Goal: Information Seeking & Learning: Learn about a topic

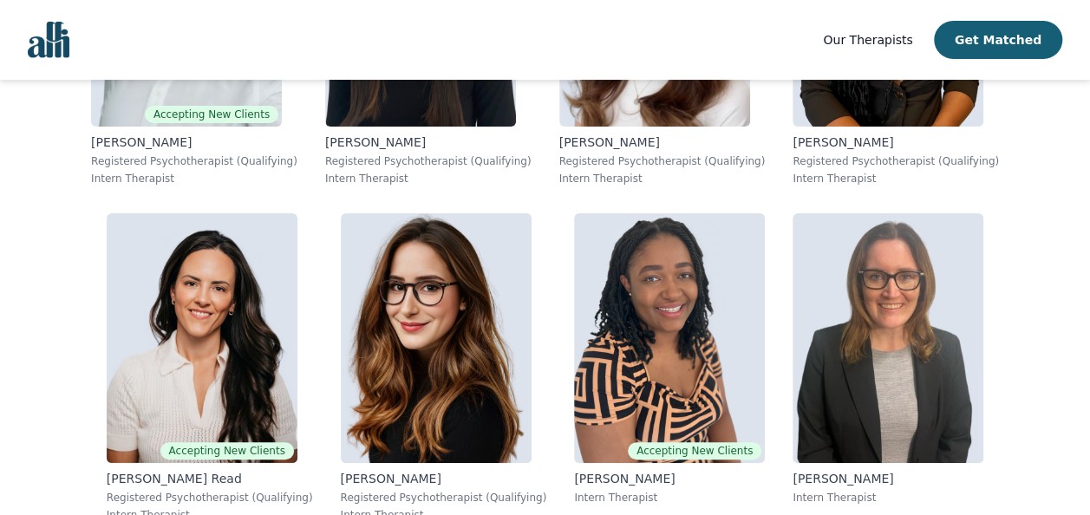
scroll to position [13030, 0]
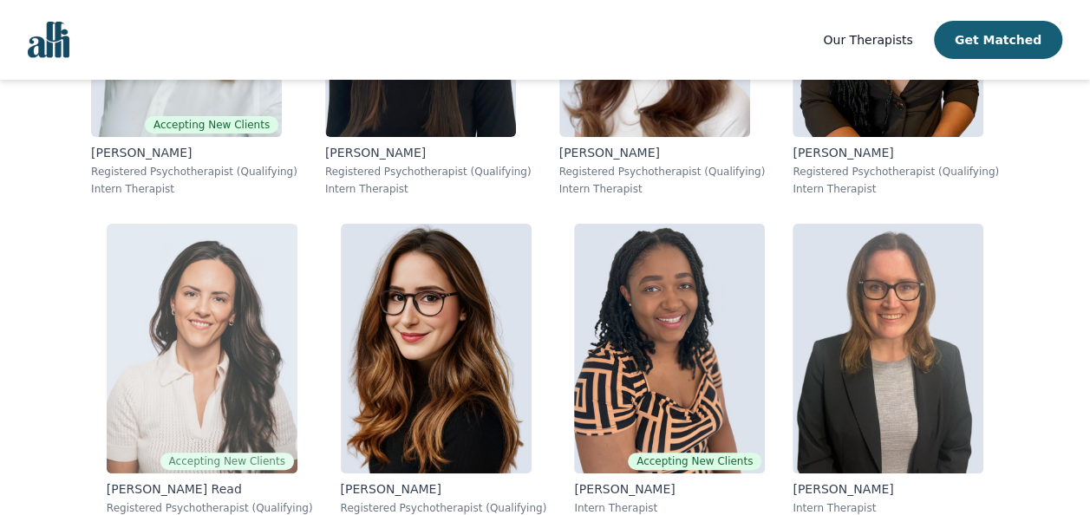
click at [212, 350] on img at bounding box center [202, 349] width 191 height 250
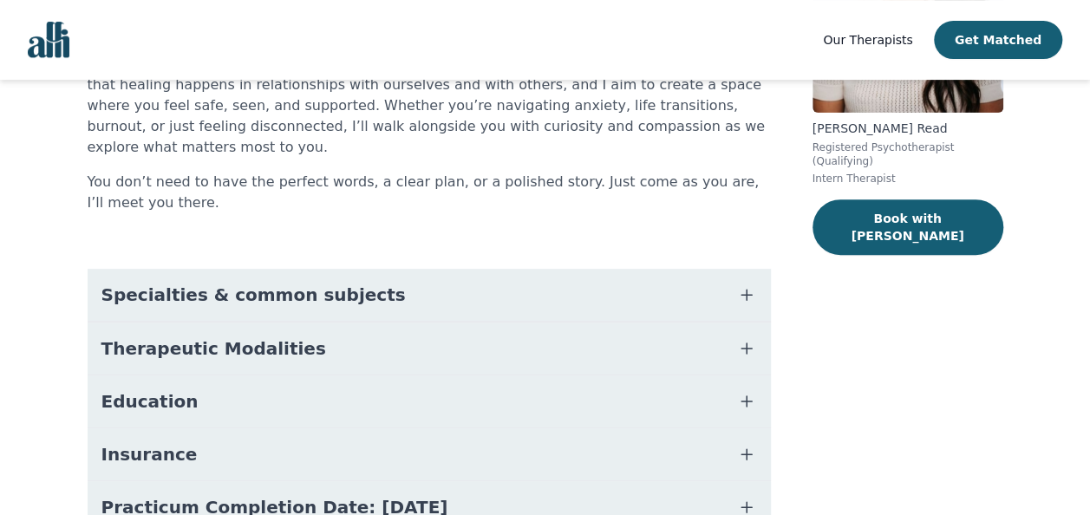
scroll to position [260, 0]
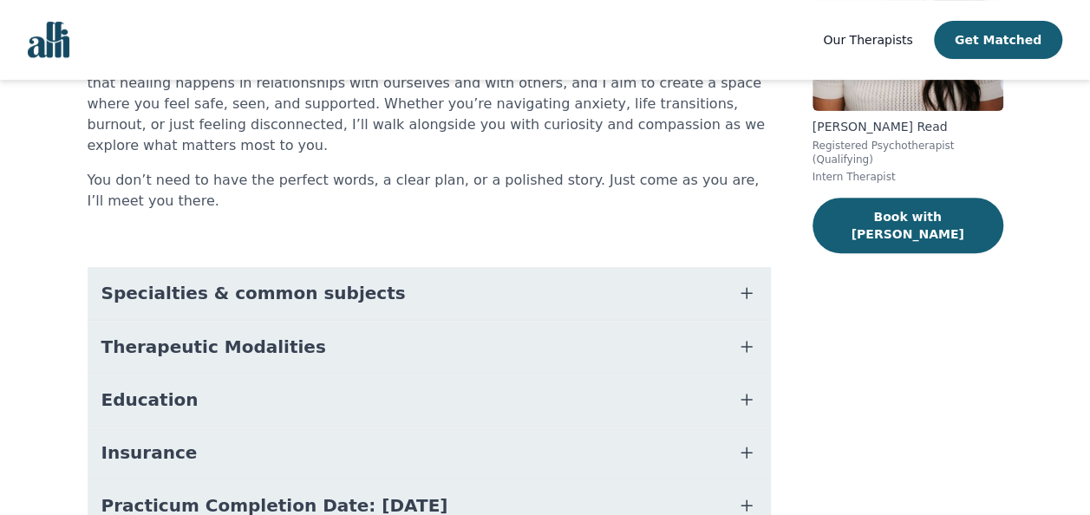
click at [750, 288] on icon "button" at bounding box center [747, 293] width 10 height 10
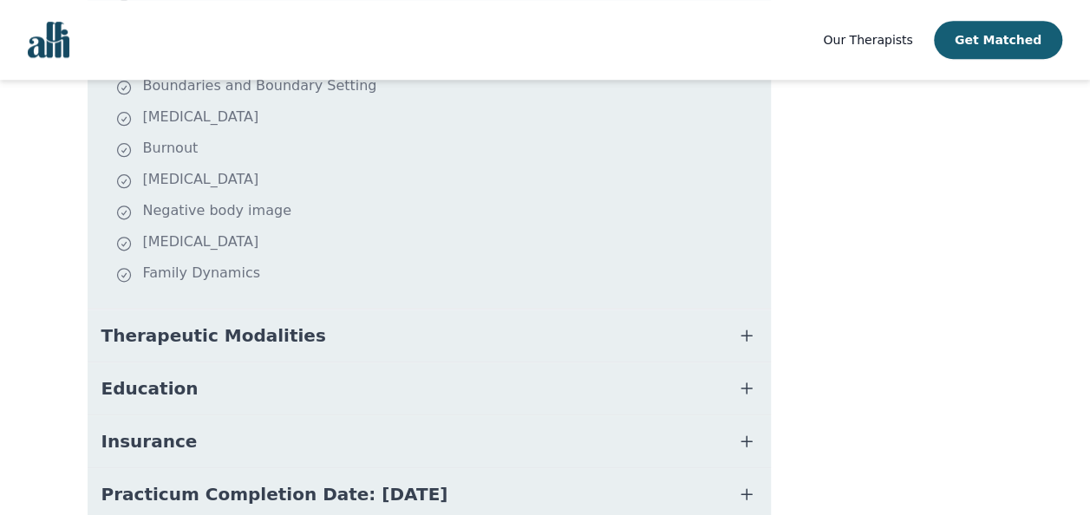
scroll to position [607, 0]
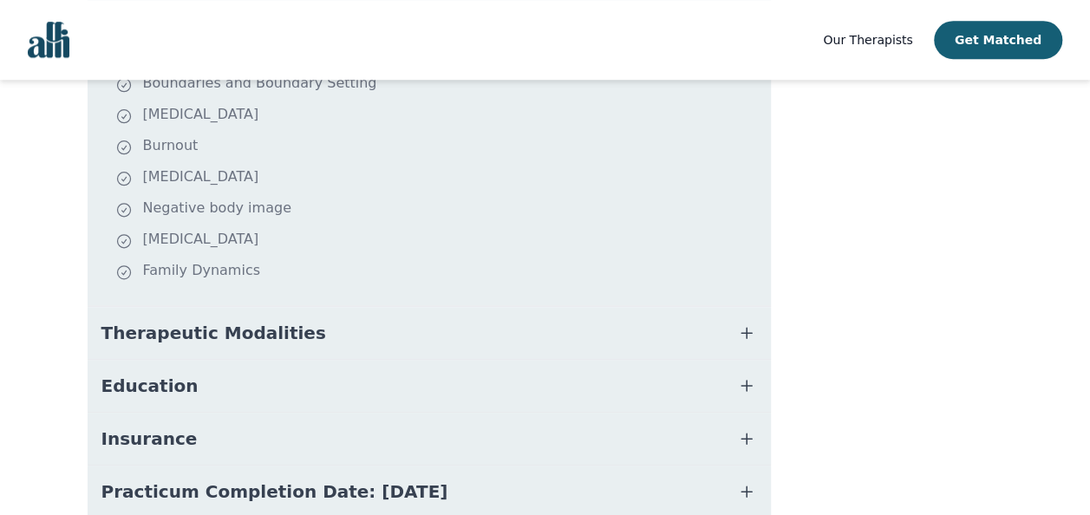
click at [741, 323] on icon "button" at bounding box center [746, 333] width 21 height 21
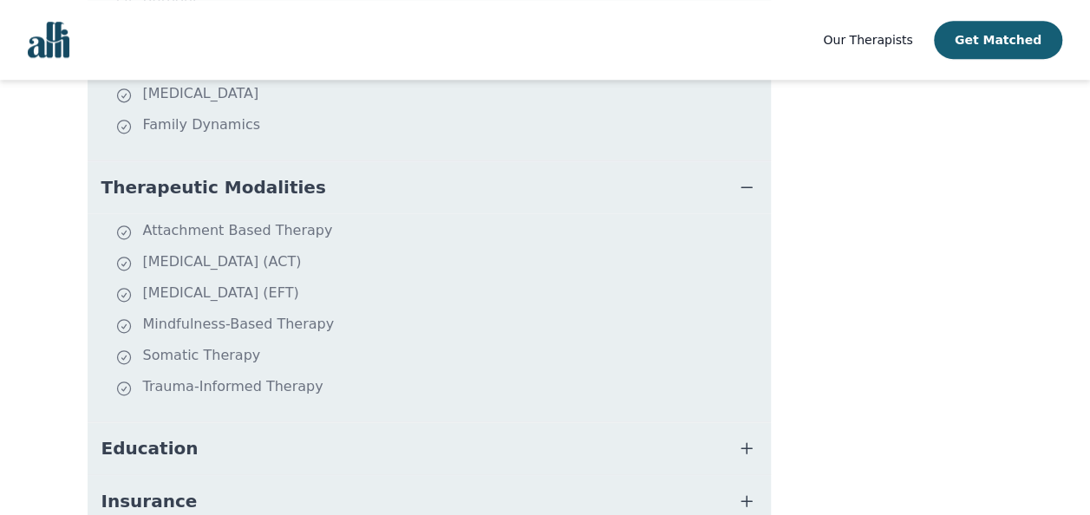
scroll to position [781, 0]
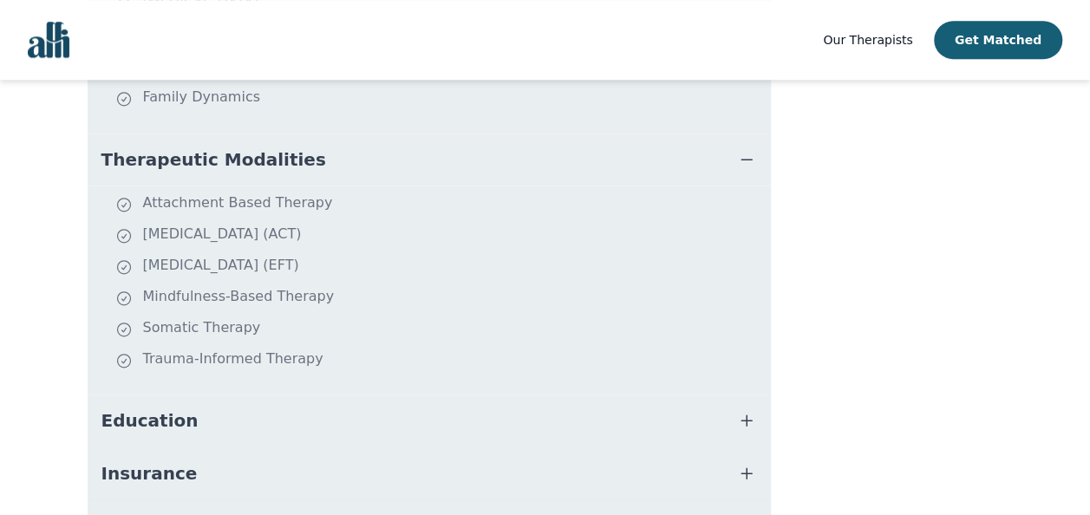
click at [720, 399] on button "Education" at bounding box center [429, 421] width 683 height 52
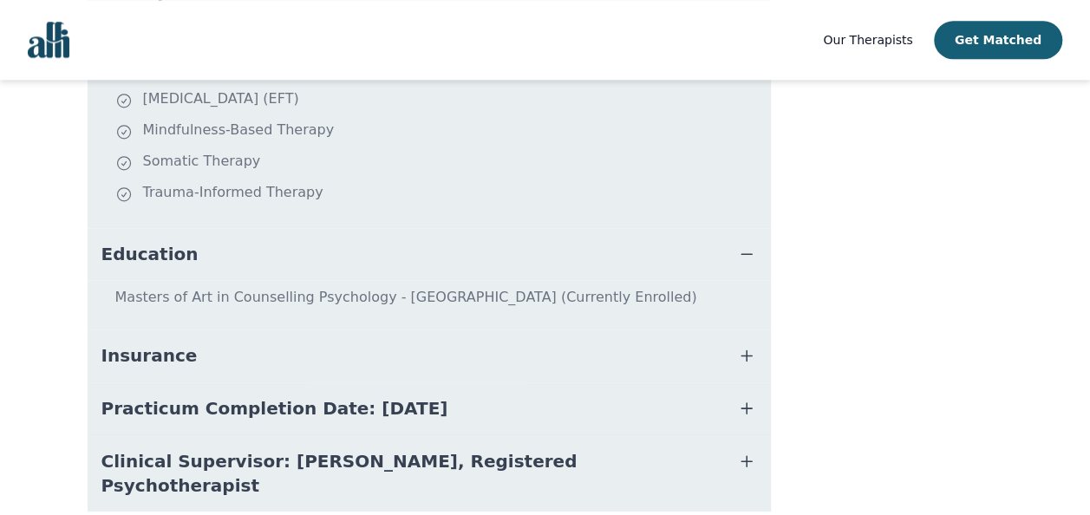
scroll to position [954, 0]
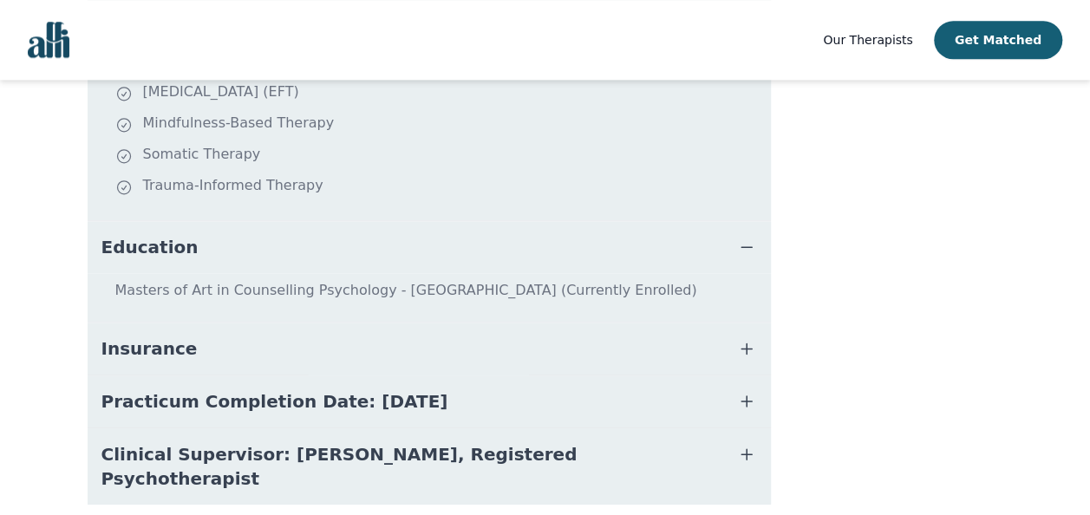
click at [749, 338] on icon "button" at bounding box center [746, 348] width 21 height 21
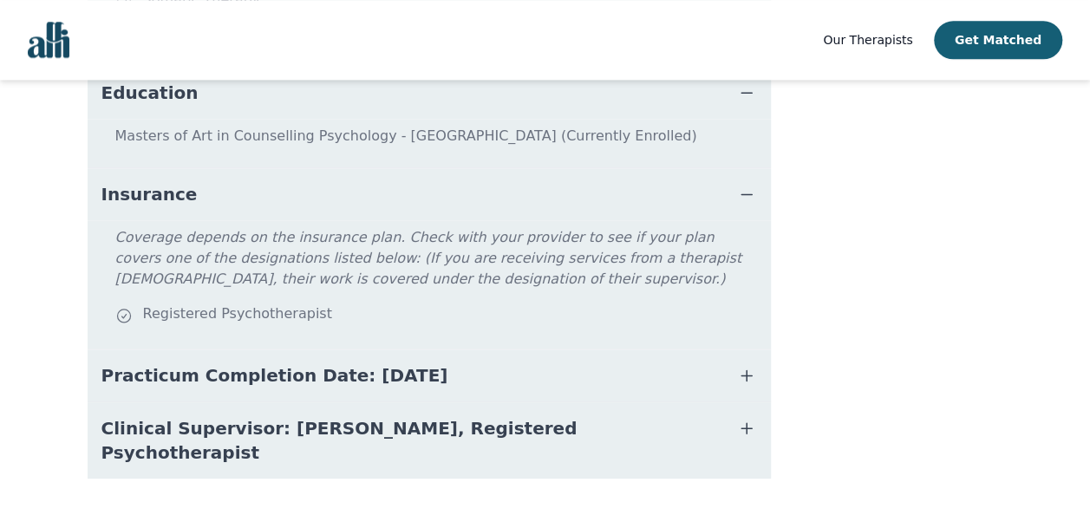
scroll to position [1022, 0]
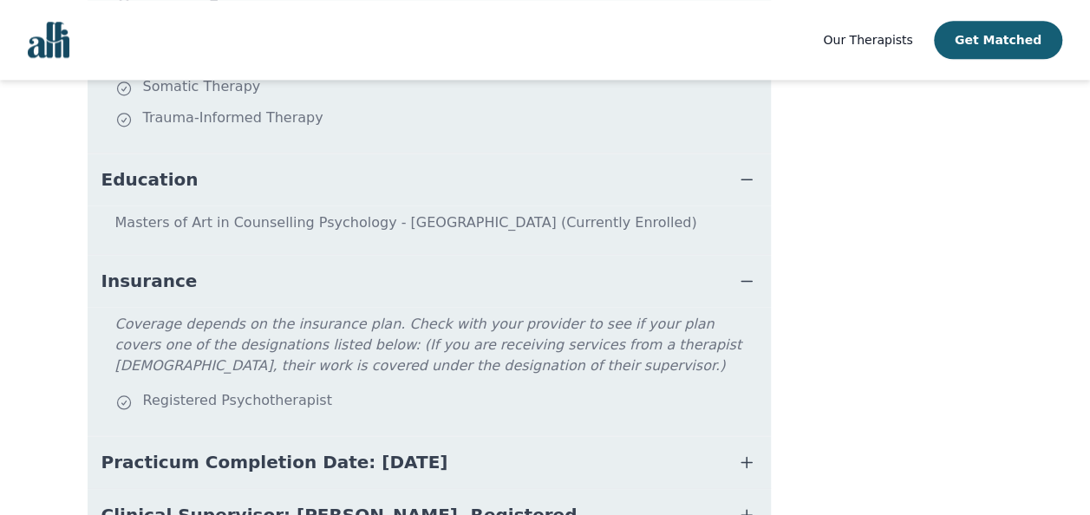
click at [744, 452] on icon "button" at bounding box center [746, 462] width 21 height 21
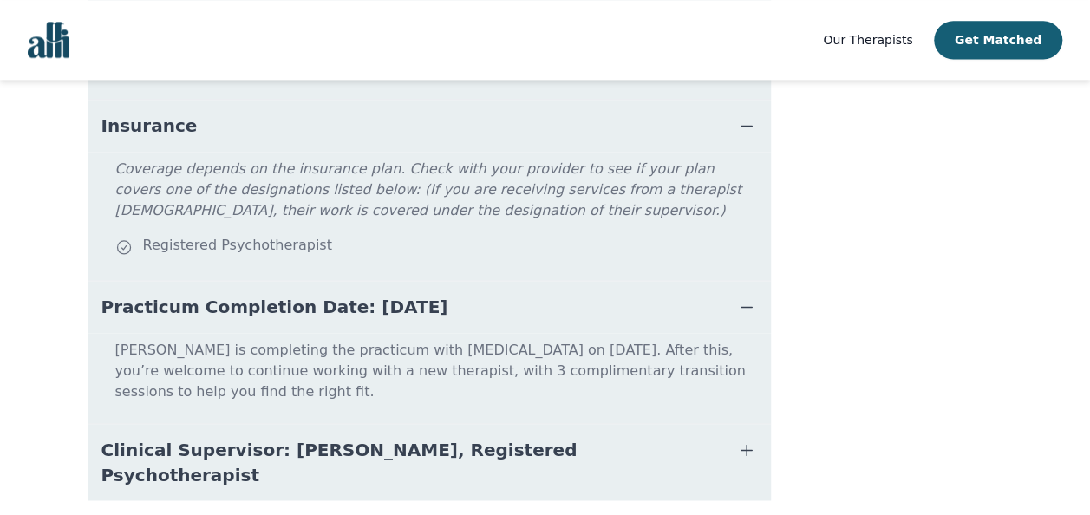
scroll to position [1178, 0]
click at [738, 439] on icon "button" at bounding box center [746, 449] width 21 height 21
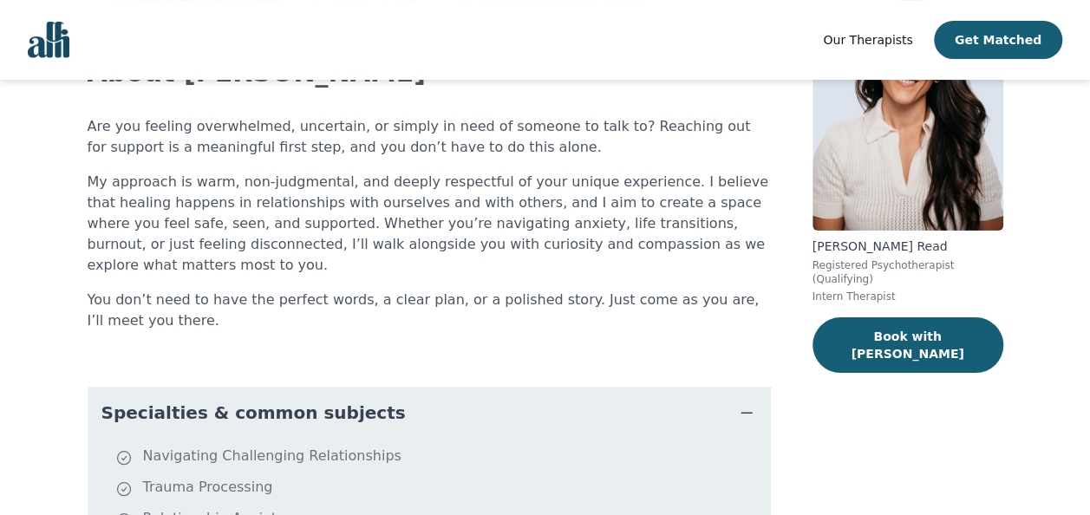
scroll to position [0, 0]
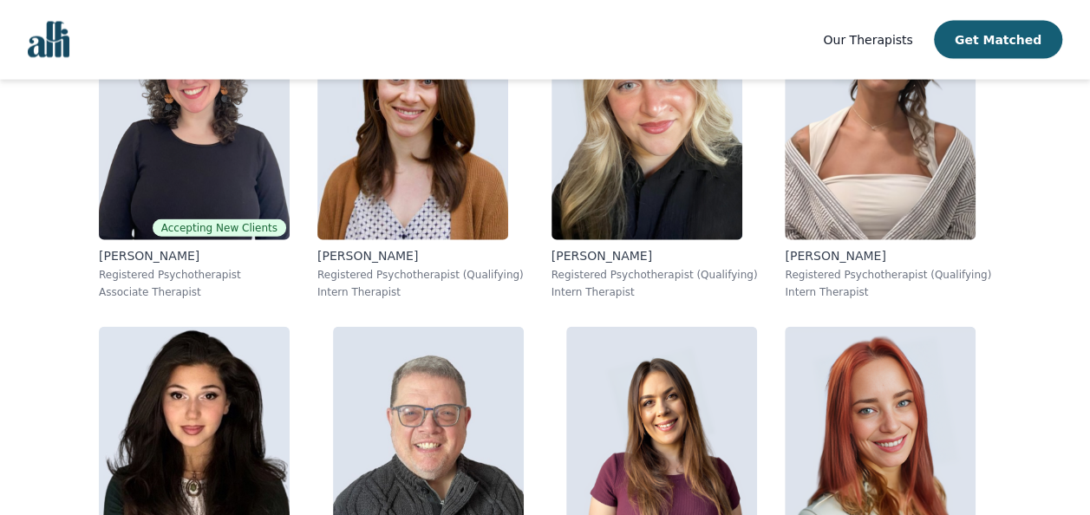
scroll to position [1735, 0]
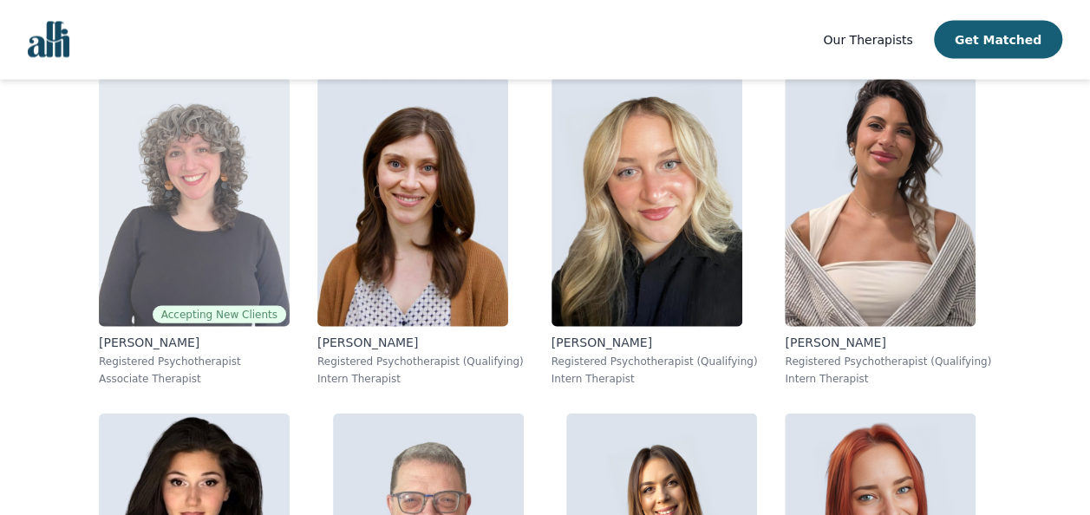
click at [284, 243] on img at bounding box center [194, 202] width 191 height 250
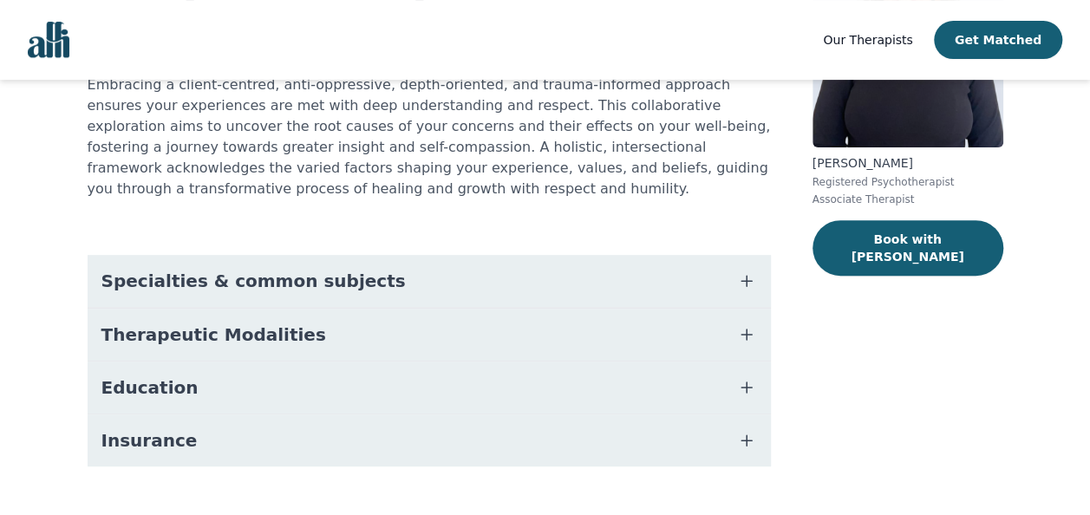
scroll to position [236, 0]
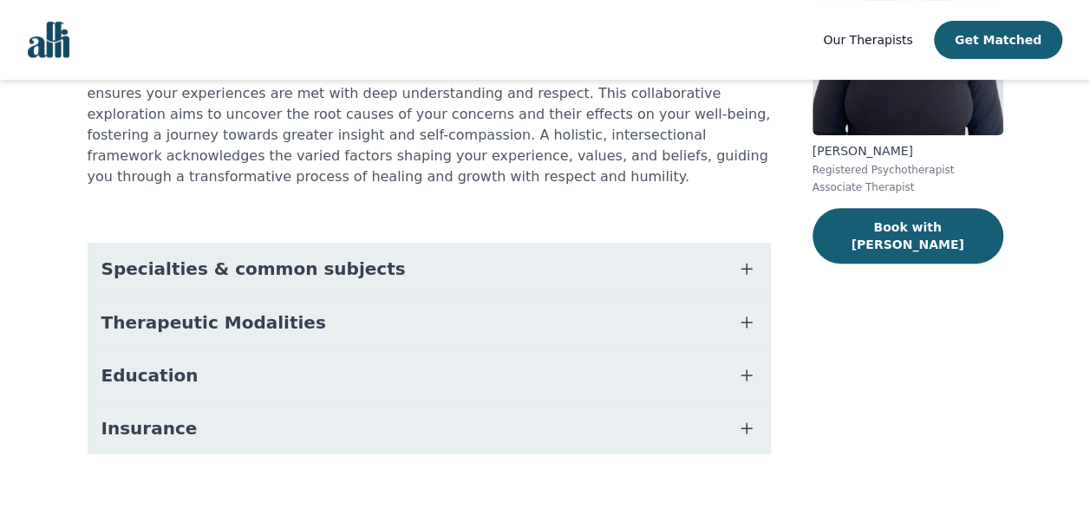
click at [741, 258] on icon "button" at bounding box center [746, 268] width 21 height 21
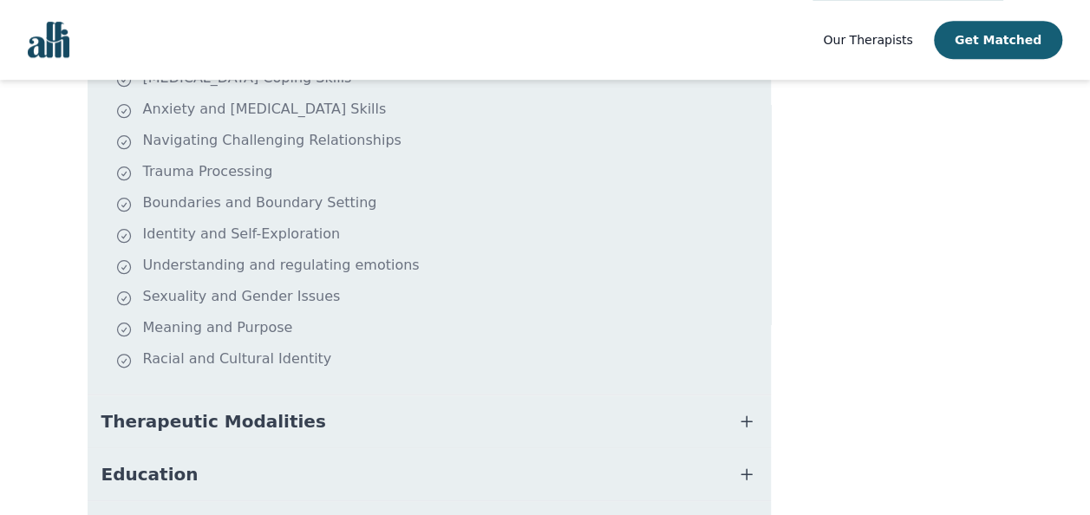
scroll to position [569, 0]
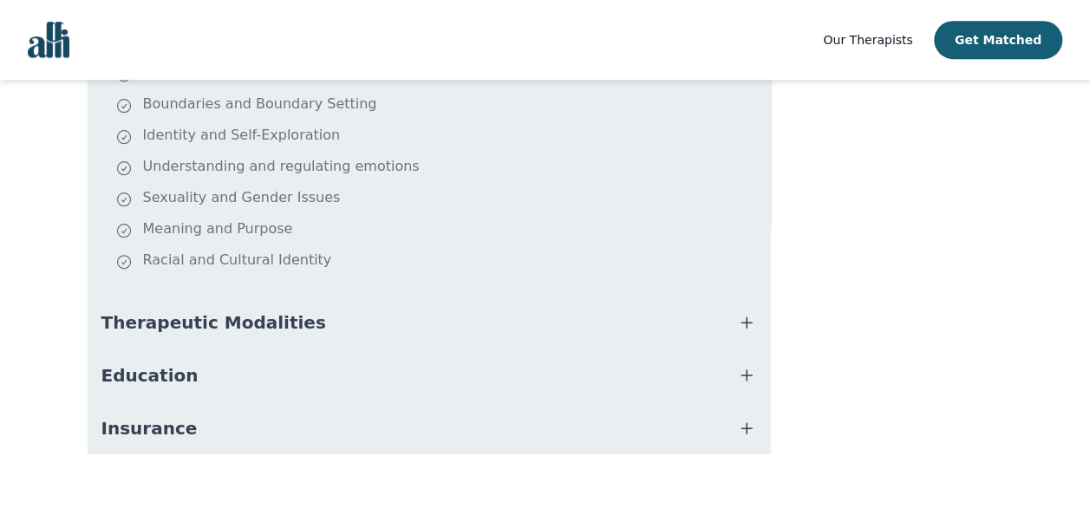
click at [748, 312] on icon "button" at bounding box center [746, 322] width 21 height 21
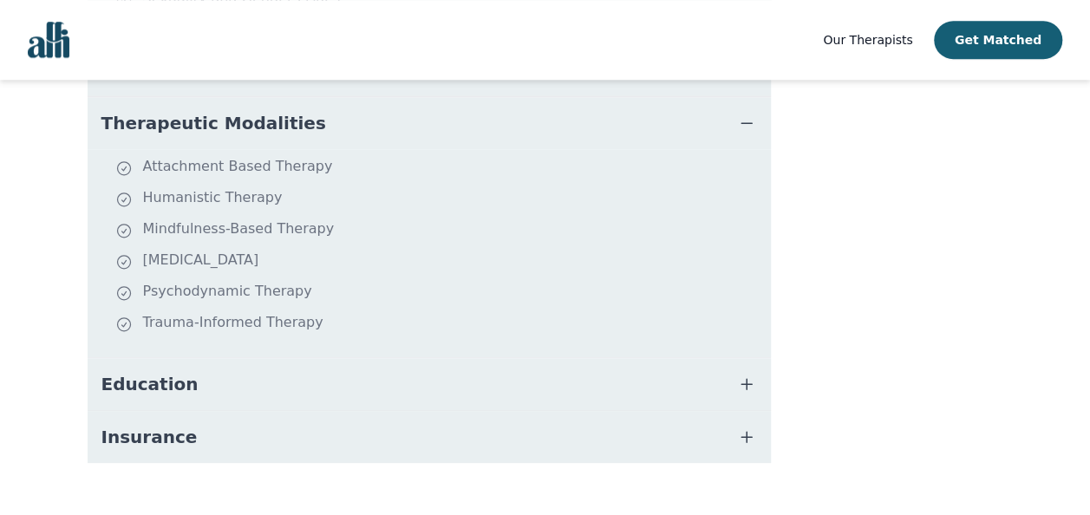
scroll to position [777, 0]
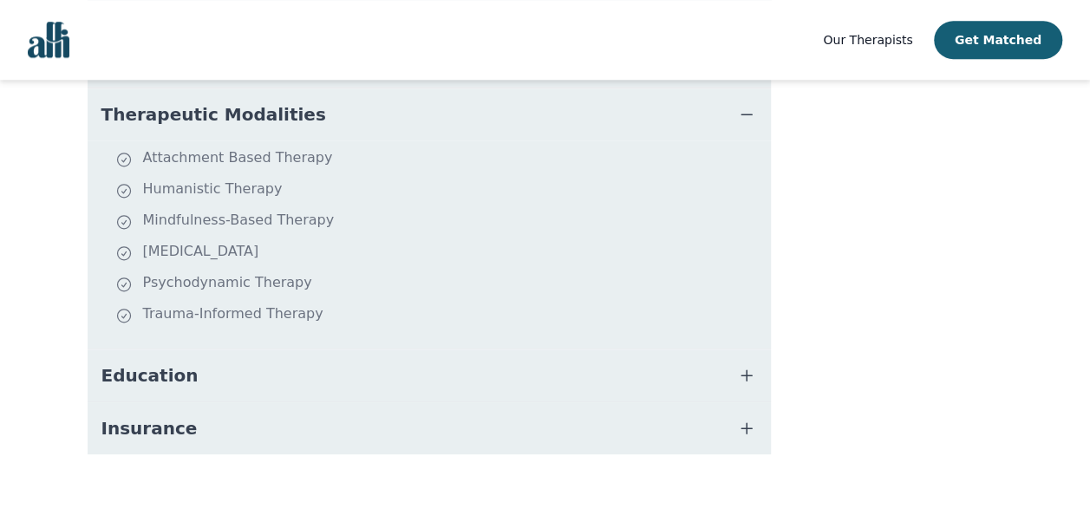
click at [726, 350] on button "Education" at bounding box center [429, 376] width 683 height 52
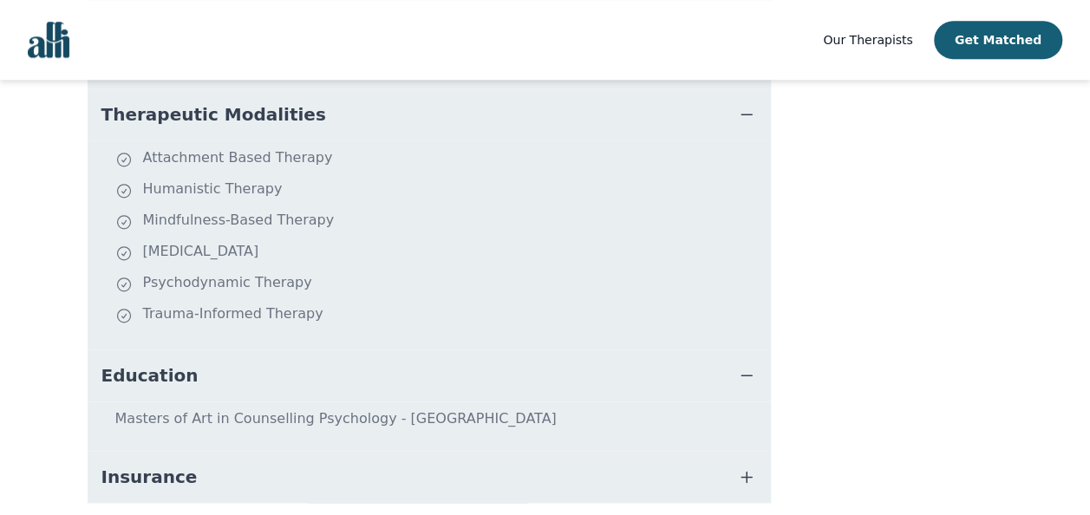
click at [744, 467] on icon "button" at bounding box center [746, 477] width 21 height 21
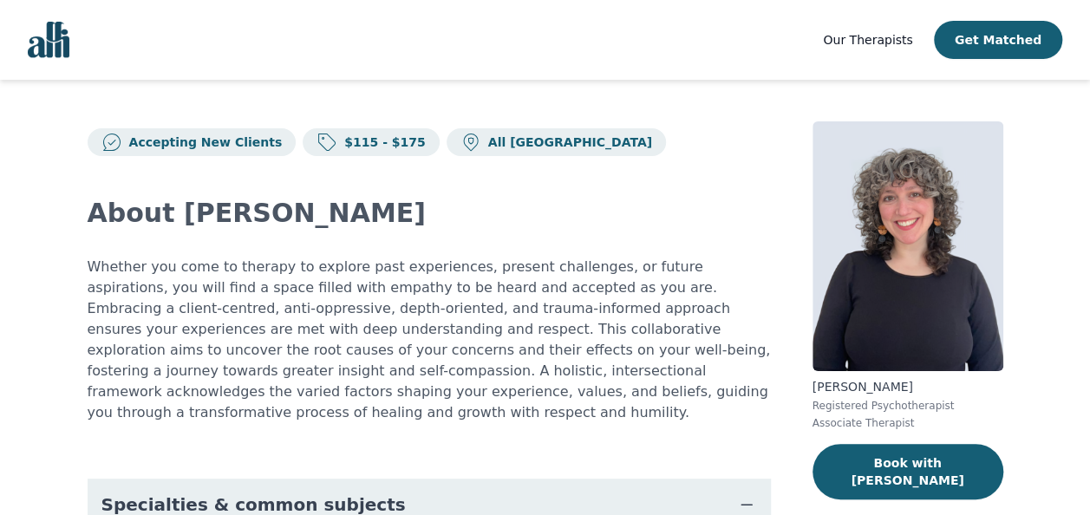
scroll to position [0, 0]
